Goal: Task Accomplishment & Management: Manage account settings

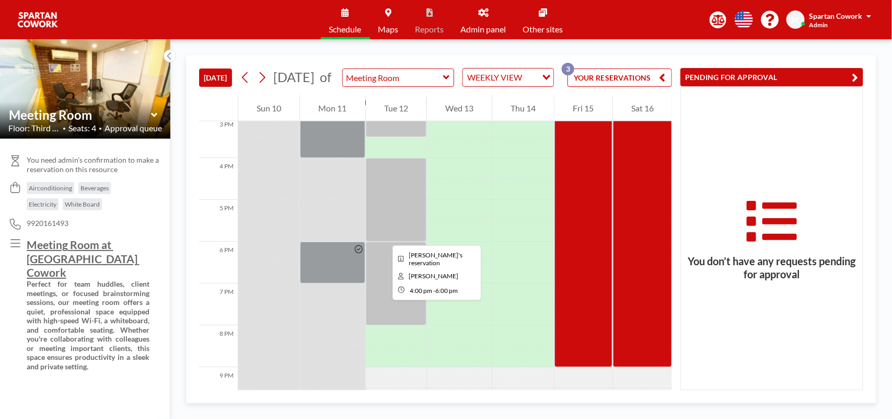
scroll to position [567, 0]
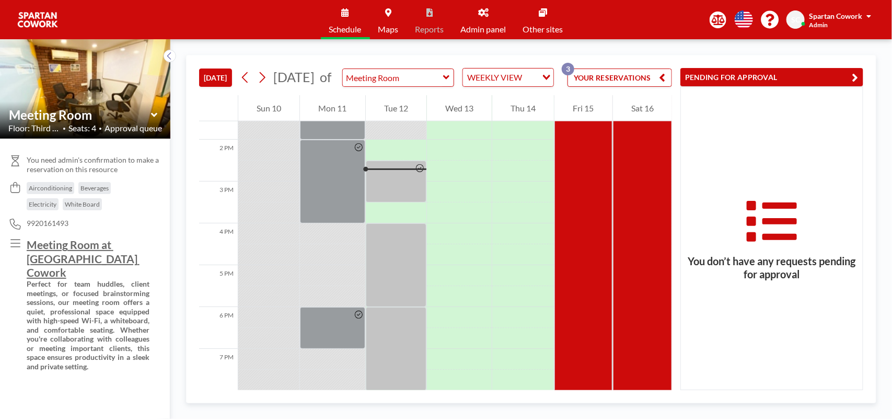
click at [485, 22] on link "Admin panel" at bounding box center [484, 19] width 62 height 39
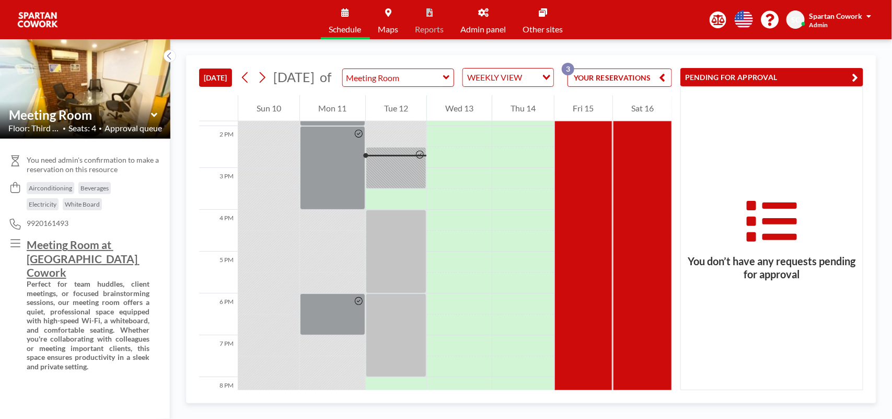
scroll to position [585, 0]
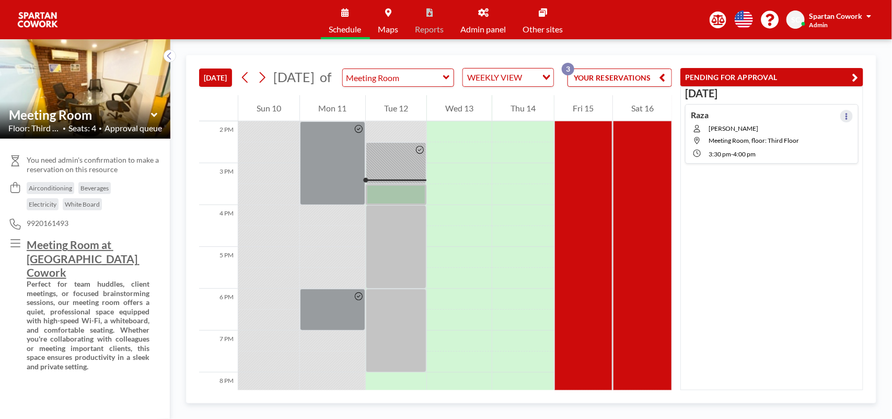
click at [844, 113] on icon at bounding box center [846, 116] width 4 height 7
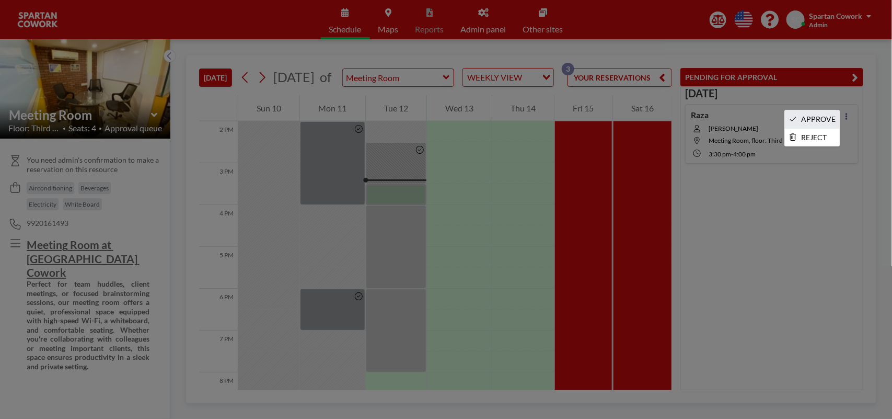
click at [811, 118] on li "APPROVE" at bounding box center [812, 119] width 55 height 18
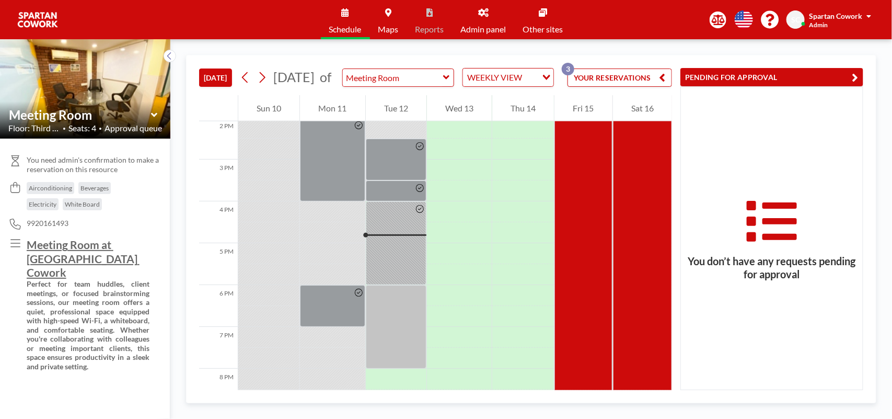
scroll to position [559, 0]
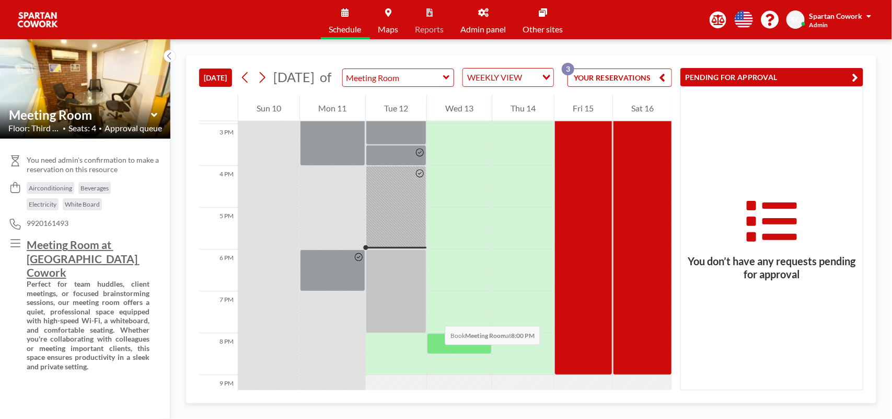
scroll to position [690, 0]
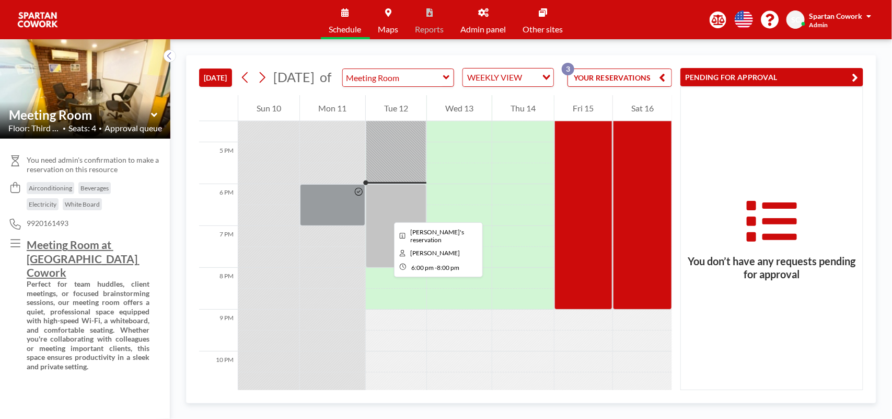
click at [386, 213] on div at bounding box center [396, 226] width 61 height 84
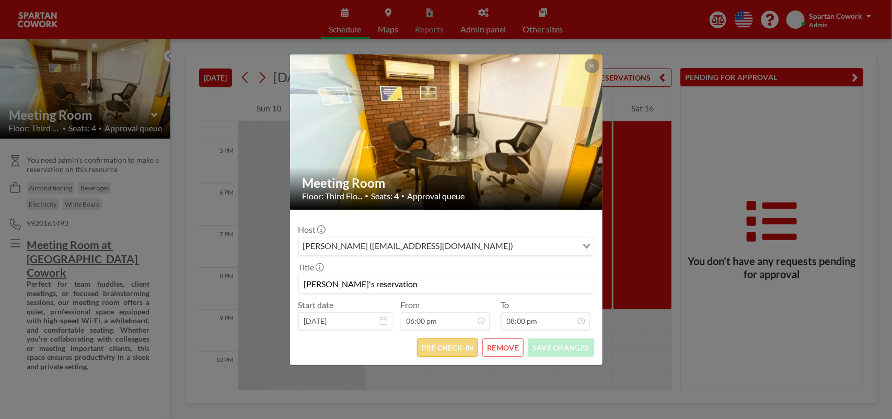
click at [443, 351] on button "PRE CHECK-IN" at bounding box center [447, 347] width 61 height 18
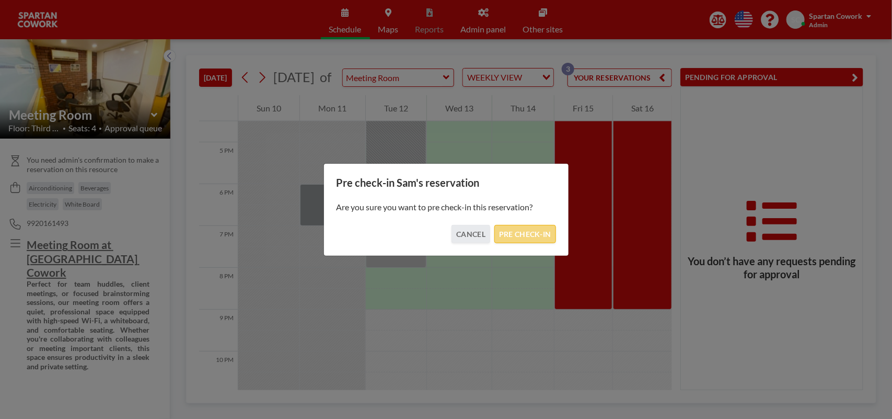
click at [524, 236] on button "PRE CHECK-IN" at bounding box center [524, 234] width 61 height 18
